Goal: Entertainment & Leisure: Consume media (video, audio)

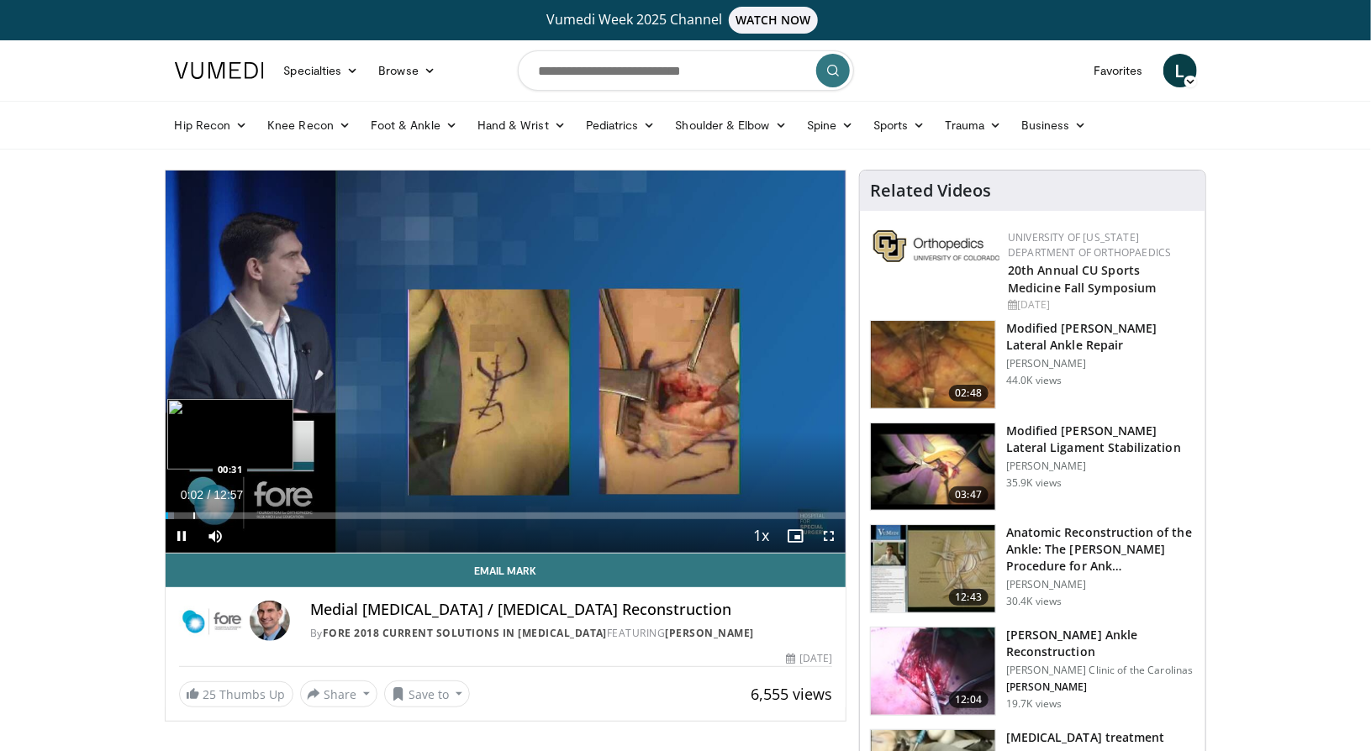
click at [193, 518] on div "Progress Bar" at bounding box center [194, 516] width 2 height 7
click at [218, 517] on div "Progress Bar" at bounding box center [219, 516] width 2 height 7
click at [250, 515] on div "Progress Bar" at bounding box center [251, 516] width 2 height 7
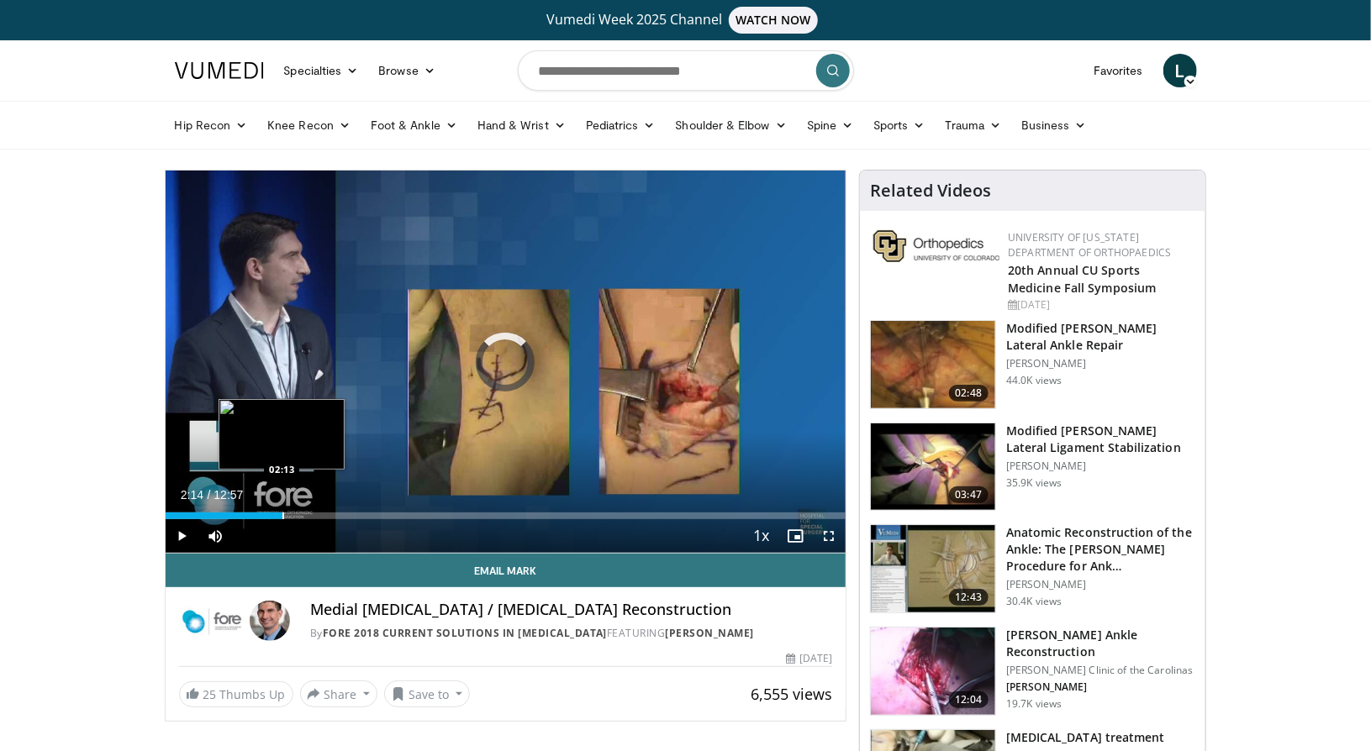
click at [282, 517] on div "Progress Bar" at bounding box center [283, 516] width 2 height 7
click at [315, 513] on div "Progress Bar" at bounding box center [316, 516] width 2 height 7
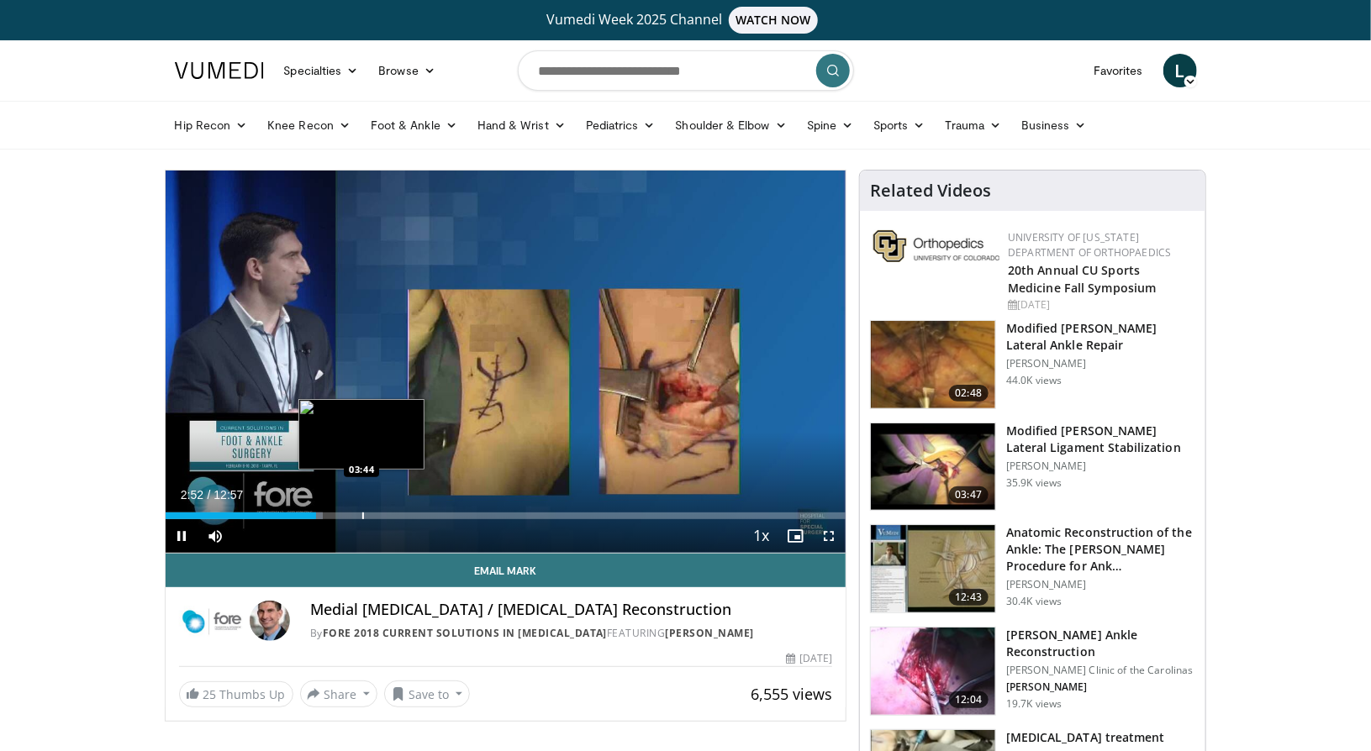
click at [362, 513] on div "Progress Bar" at bounding box center [363, 516] width 2 height 7
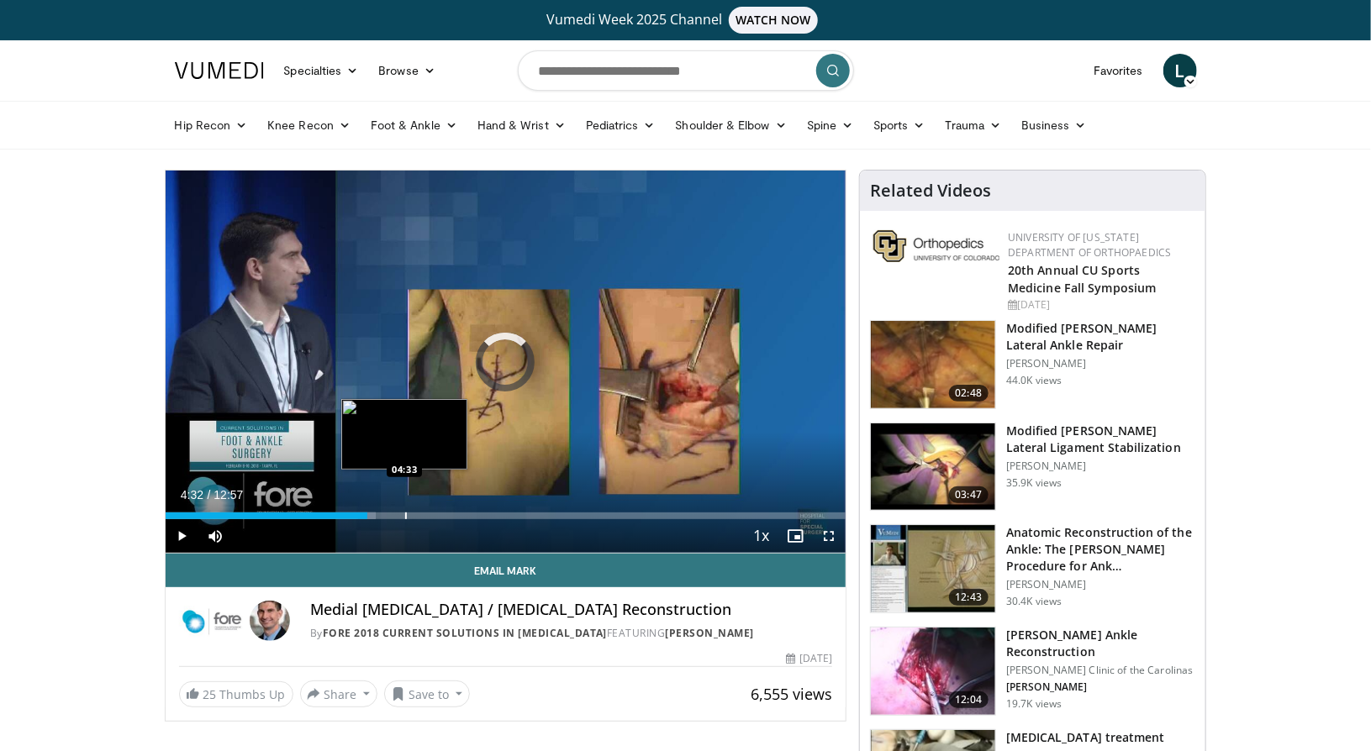
click at [403, 517] on div "Loaded : 30.90% 03:50 04:33" at bounding box center [506, 516] width 681 height 7
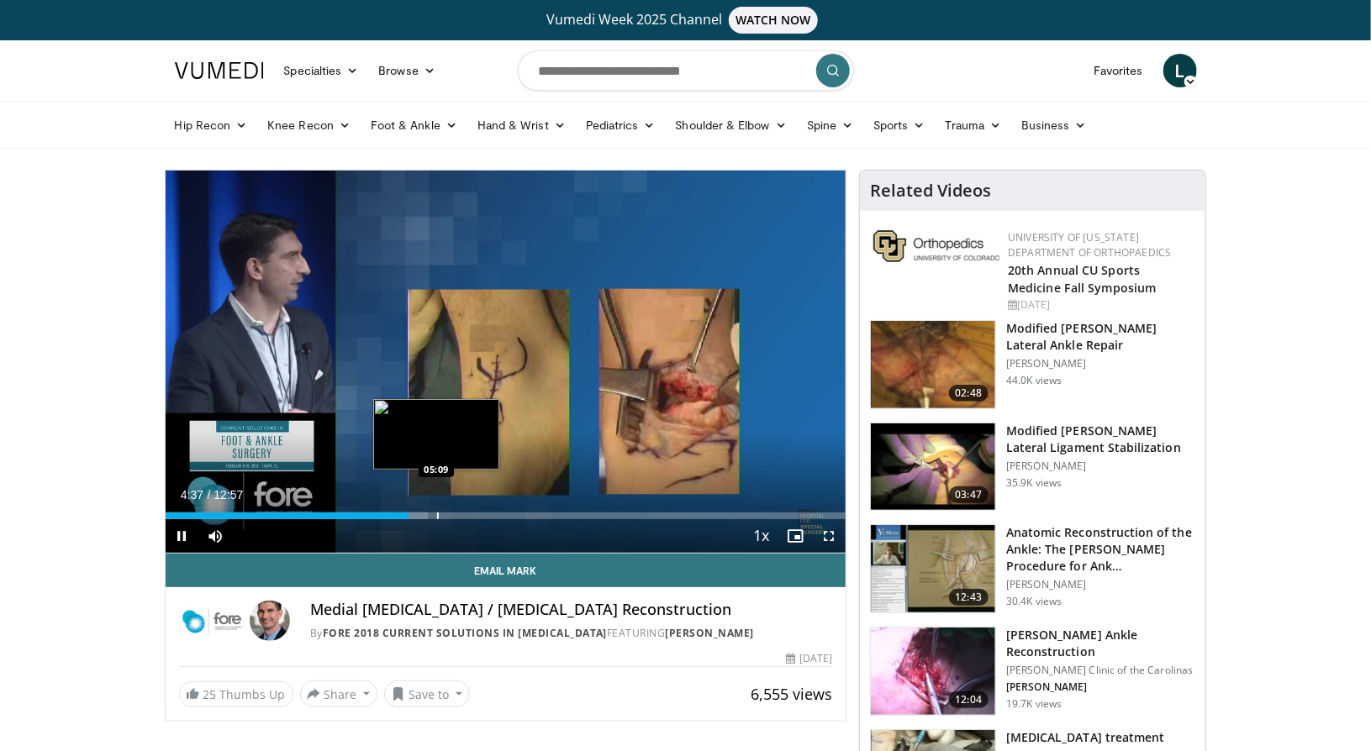
click at [436, 511] on div "Loaded : 38.63% 04:38 05:09" at bounding box center [506, 511] width 681 height 16
click at [470, 513] on div "Progress Bar" at bounding box center [471, 516] width 2 height 7
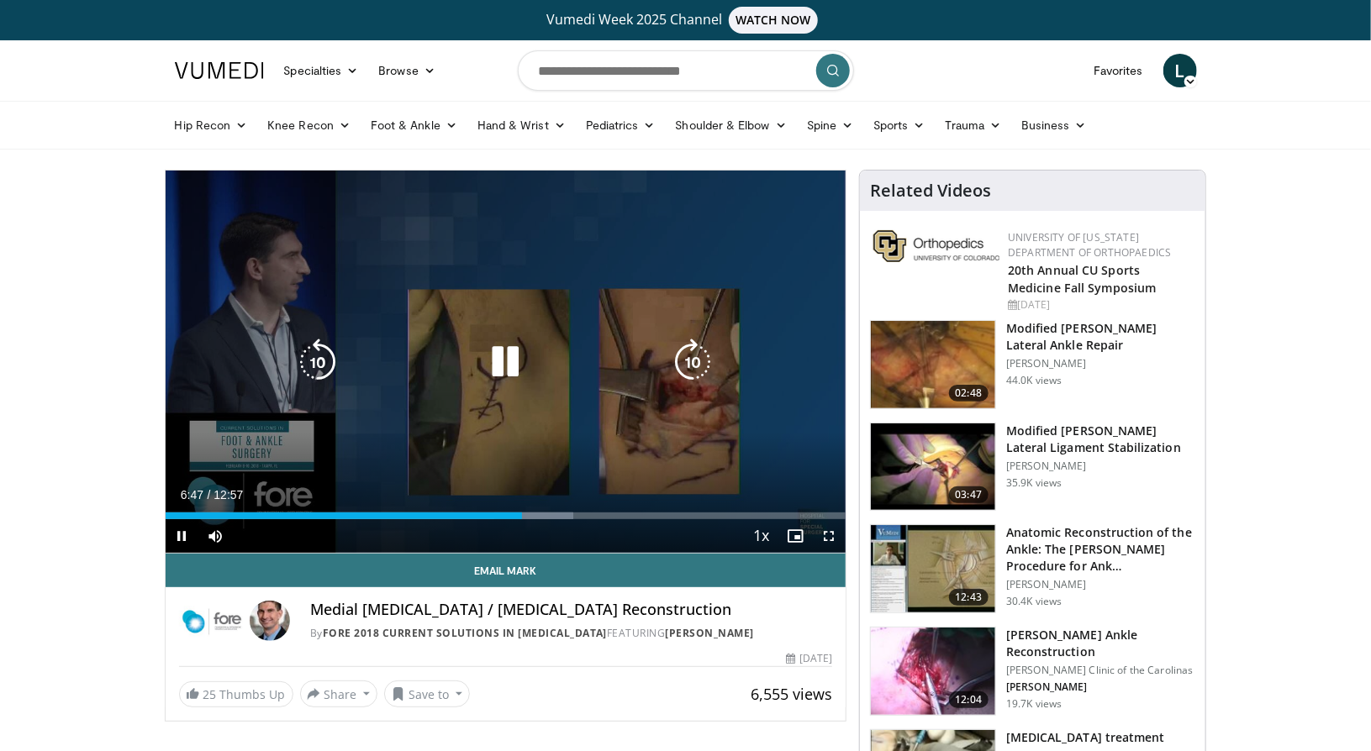
click at [314, 359] on icon "Video Player" at bounding box center [317, 362] width 47 height 47
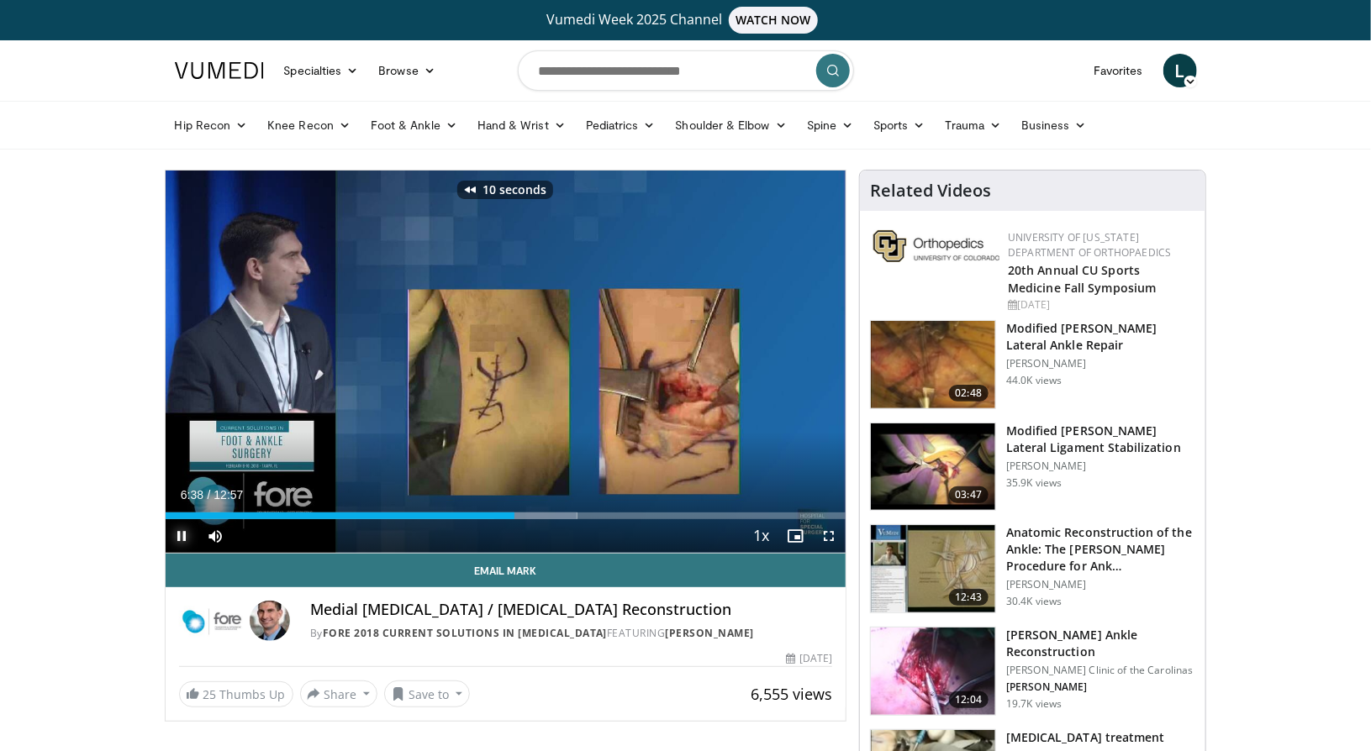
click at [182, 529] on span "Video Player" at bounding box center [183, 536] width 34 height 34
click at [188, 540] on span "Video Player" at bounding box center [183, 536] width 34 height 34
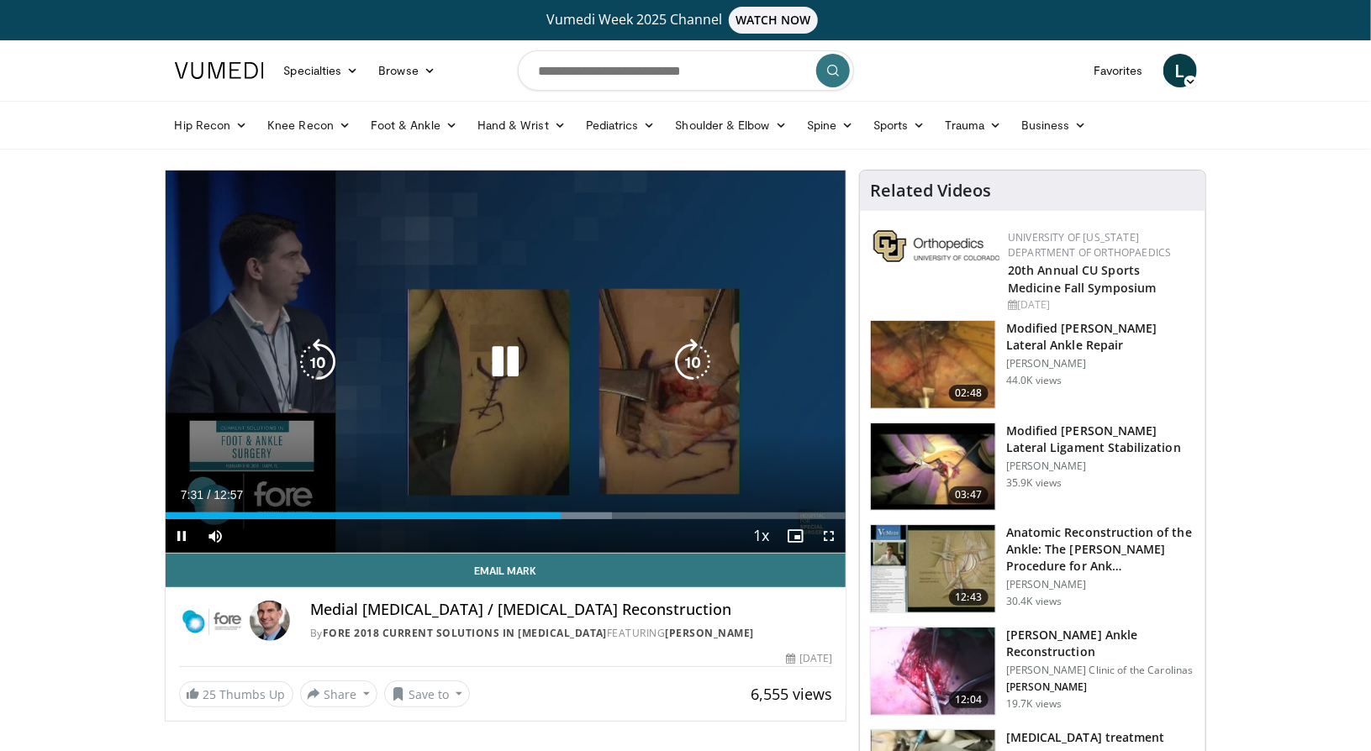
click at [323, 366] on icon "Video Player" at bounding box center [317, 362] width 47 height 47
click at [708, 361] on icon "Video Player" at bounding box center [692, 362] width 47 height 47
click at [693, 354] on icon "Video Player" at bounding box center [692, 362] width 47 height 47
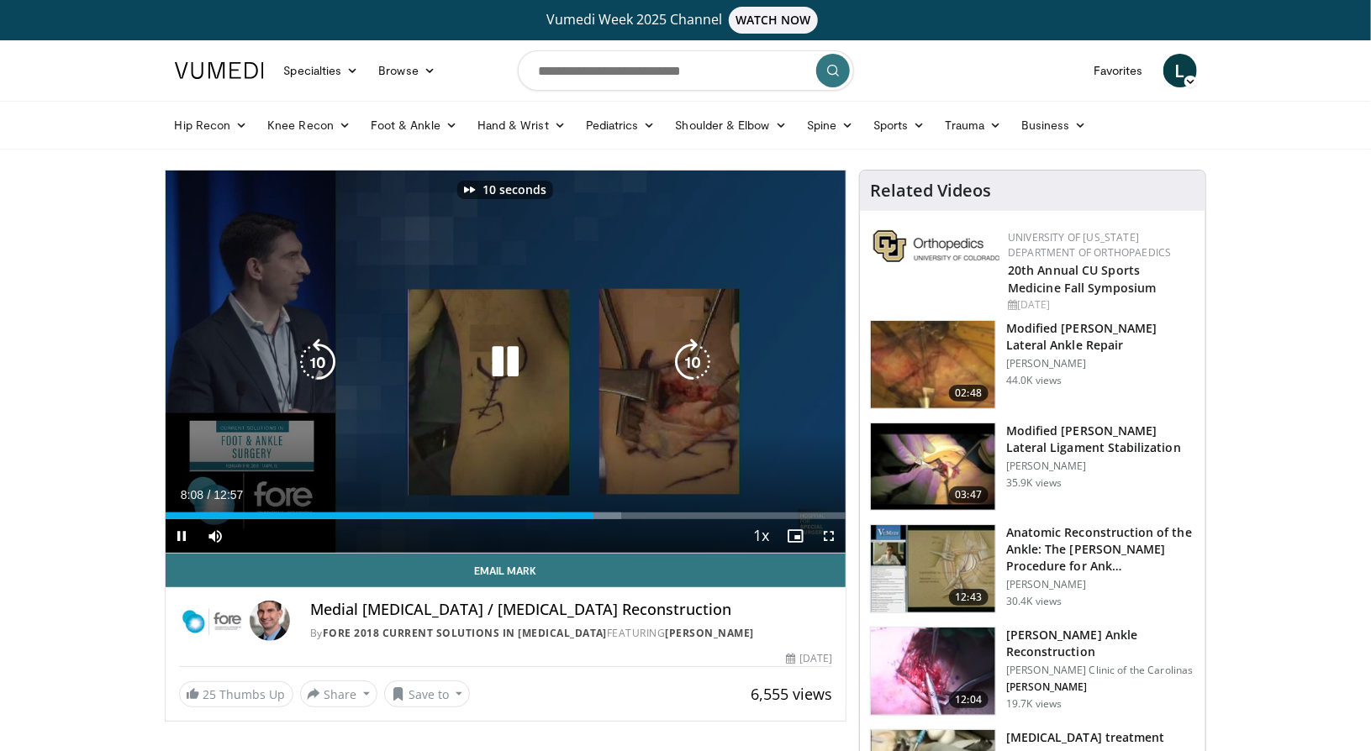
click at [693, 354] on icon "Video Player" at bounding box center [692, 362] width 47 height 47
click at [703, 365] on icon "Video Player" at bounding box center [692, 362] width 47 height 47
click at [704, 368] on icon "Video Player" at bounding box center [692, 362] width 47 height 47
click at [700, 364] on icon "Video Player" at bounding box center [692, 362] width 47 height 47
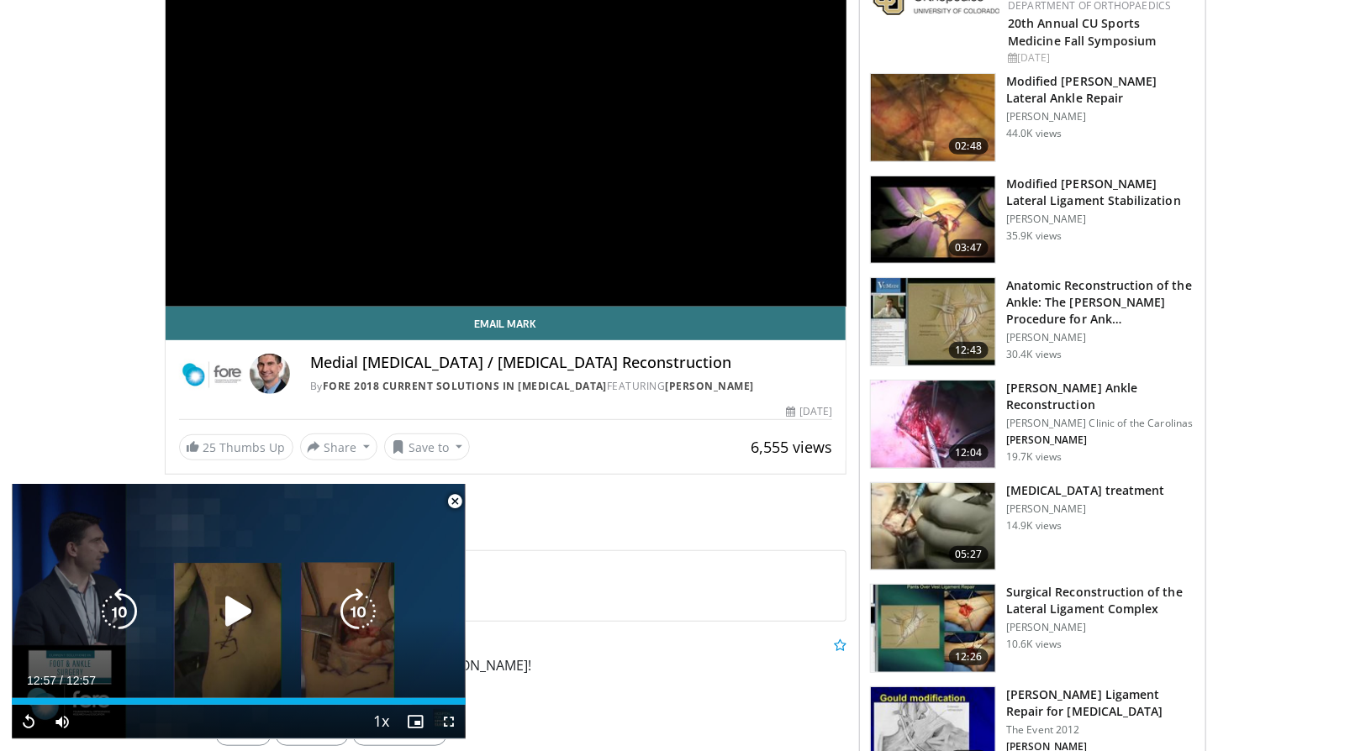
scroll to position [253, 0]
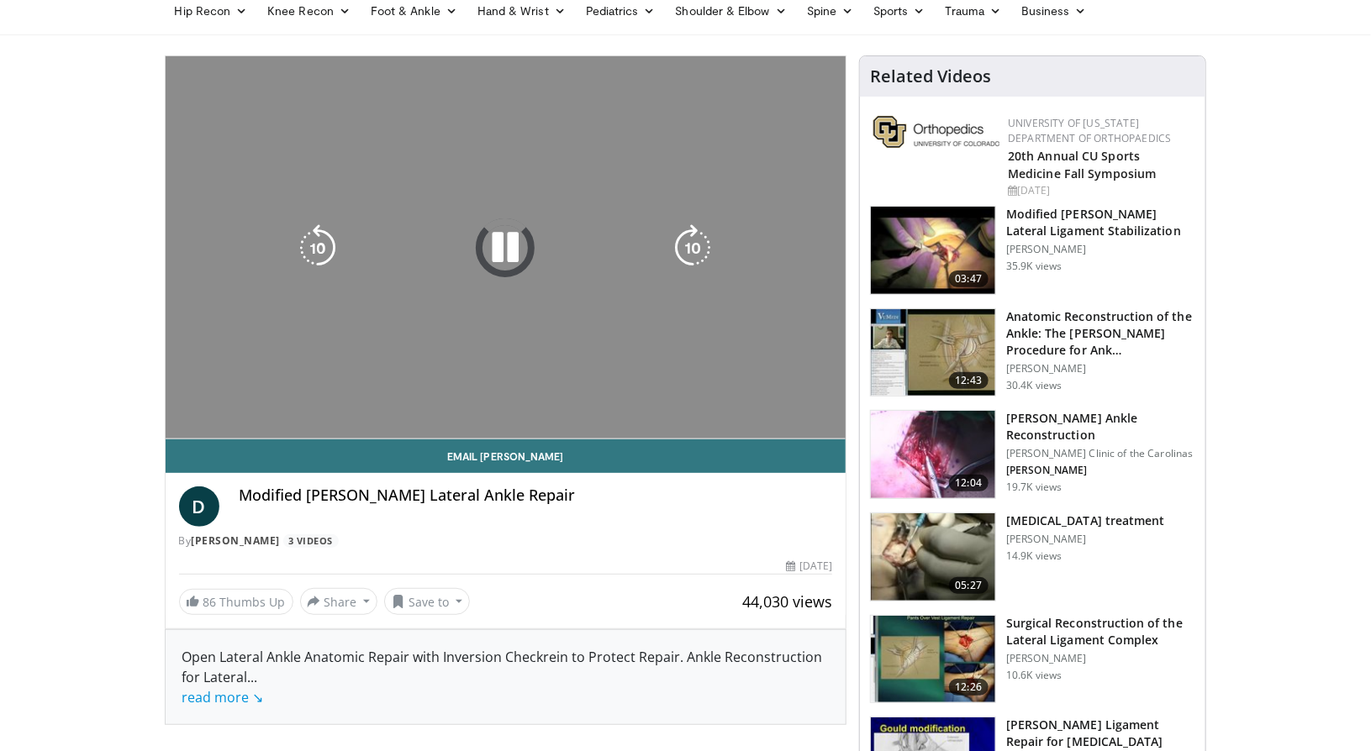
scroll to position [115, 0]
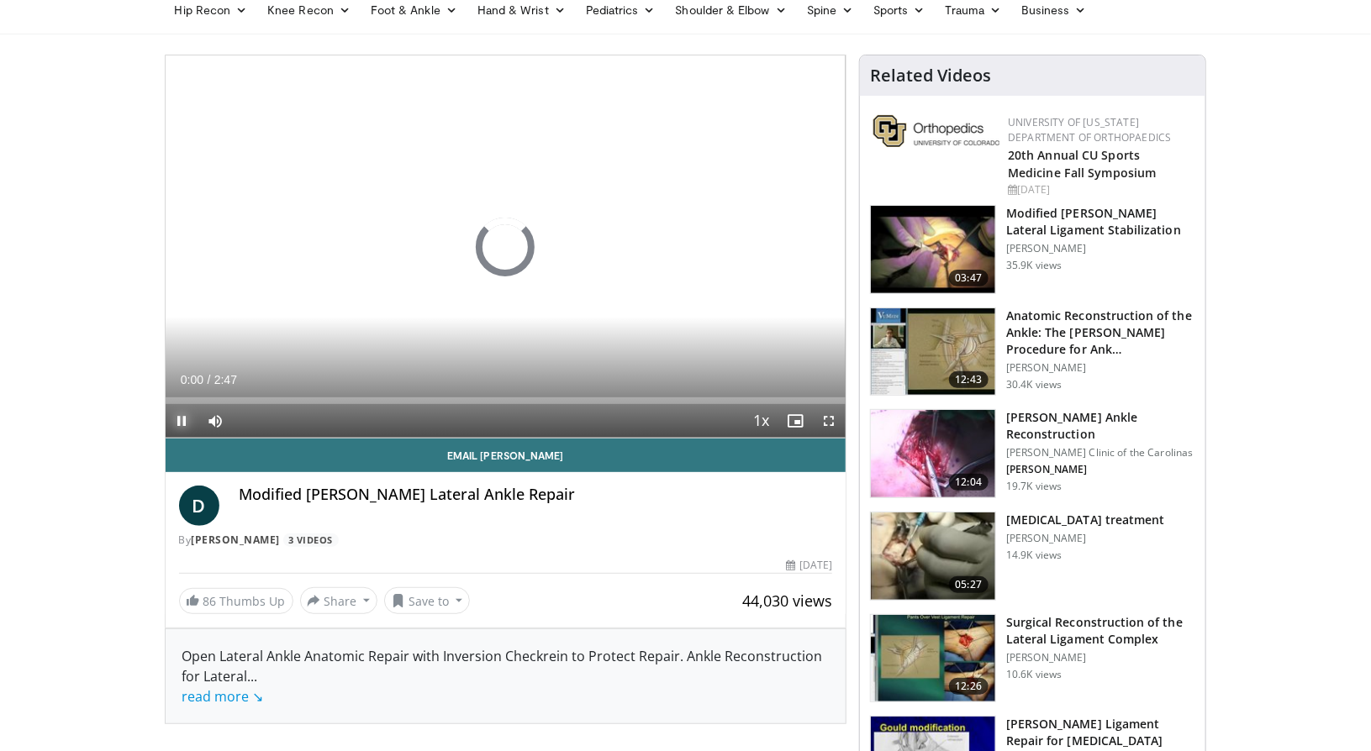
click at [187, 422] on span "Video Player" at bounding box center [183, 421] width 34 height 34
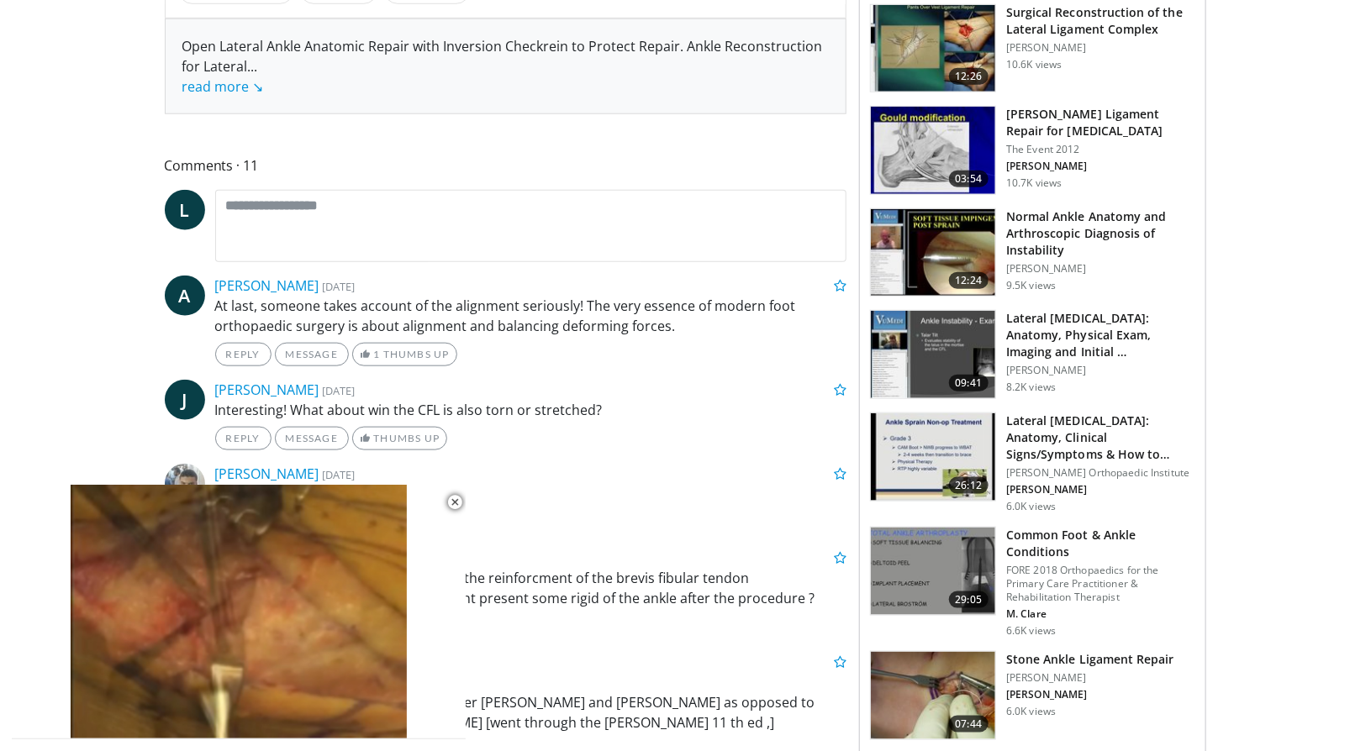
scroll to position [730, 0]
